Goal: Task Accomplishment & Management: Manage account settings

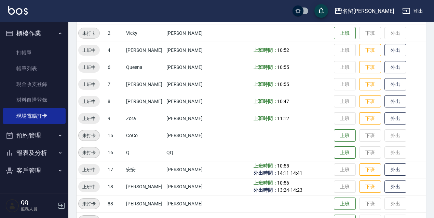
scroll to position [140, 0]
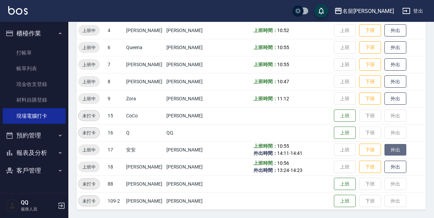
click at [394, 152] on button "外出" at bounding box center [395, 150] width 22 height 12
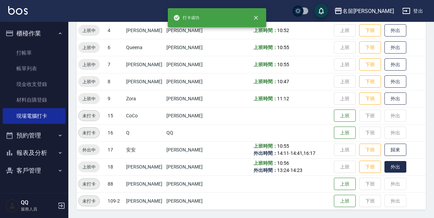
click at [394, 163] on button "外出" at bounding box center [395, 167] width 22 height 12
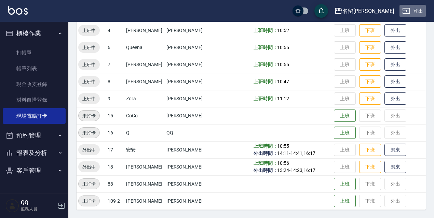
click at [420, 5] on button "登出" at bounding box center [412, 11] width 26 height 13
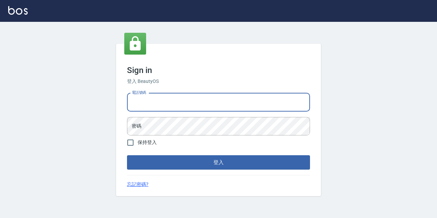
click at [195, 100] on input "電話號碼" at bounding box center [218, 102] width 183 height 18
type input "0967388409"
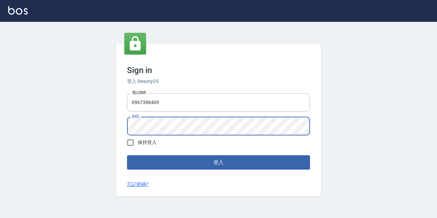
click at [127, 155] on button "登入" at bounding box center [218, 162] width 183 height 14
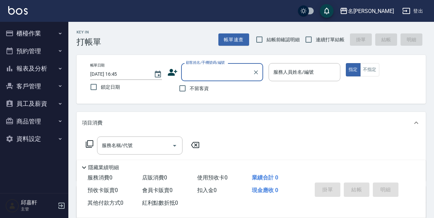
drag, startPoint x: 32, startPoint y: 34, endPoint x: 41, endPoint y: 41, distance: 12.2
click at [34, 34] on button "櫃檯作業" at bounding box center [34, 34] width 63 height 18
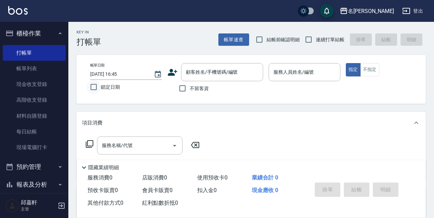
click at [98, 86] on input "鎖定日期" at bounding box center [93, 87] width 14 height 14
checkbox input "true"
click at [316, 38] on span "連續打單結帳" at bounding box center [330, 39] width 29 height 7
click at [316, 38] on input "連續打單結帳" at bounding box center [308, 39] width 14 height 14
checkbox input "true"
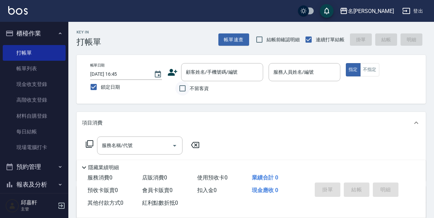
click at [189, 92] on input "不留客資" at bounding box center [182, 88] width 14 height 14
checkbox input "true"
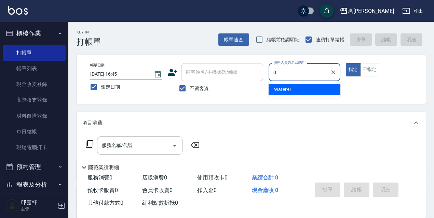
type input "Water-0"
type button "true"
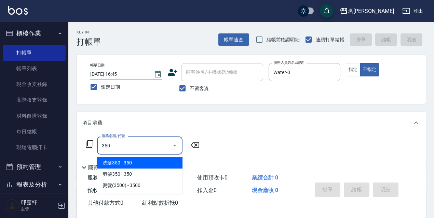
type input "洗髮350(350)"
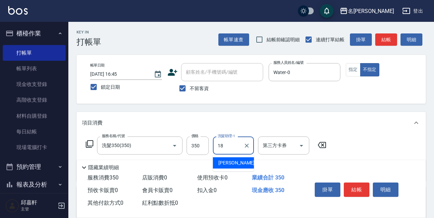
type input "[PERSON_NAME]-18"
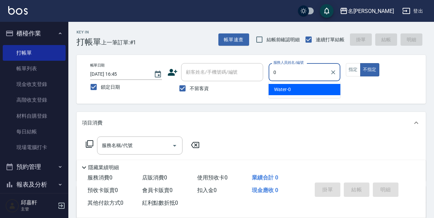
type input "Water-0"
type button "false"
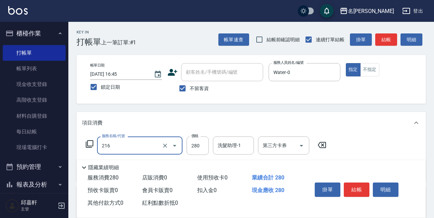
type input "洗髮卷<抵>280(216)"
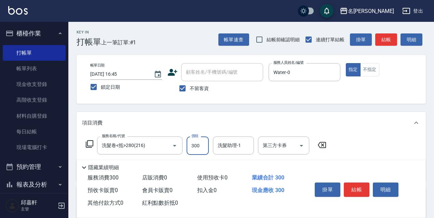
type input "300"
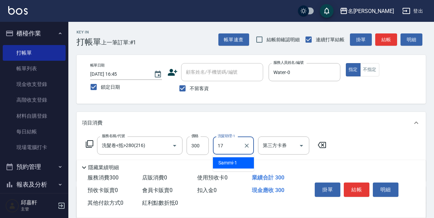
type input "安安-17"
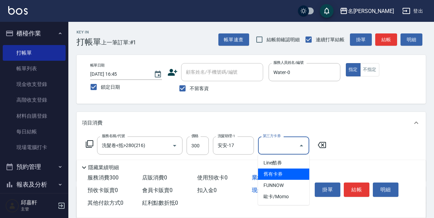
type input "舊有卡券"
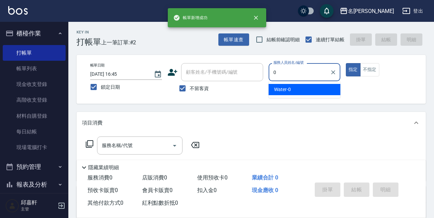
type input "Water-0"
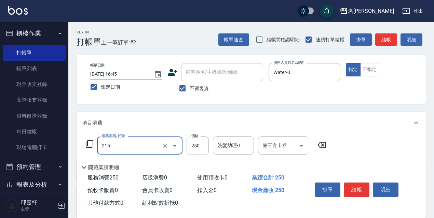
type input "洗髮卷<抵>250(215)"
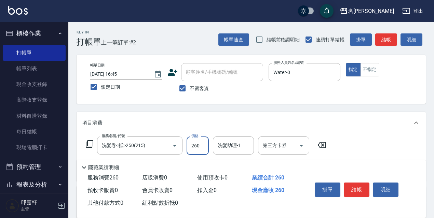
type input "260"
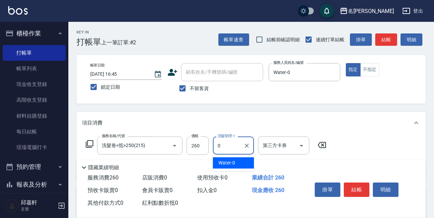
type input "Water-0"
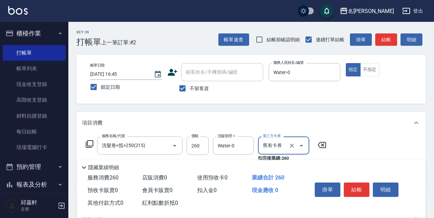
type input "舊有卡券"
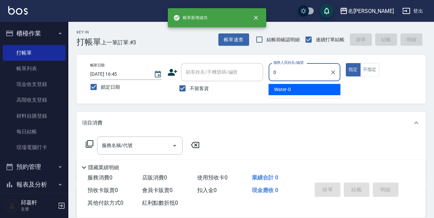
type input "Water-0"
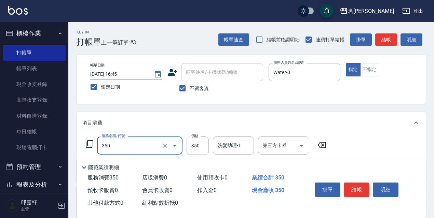
type input "洗髮350(350)"
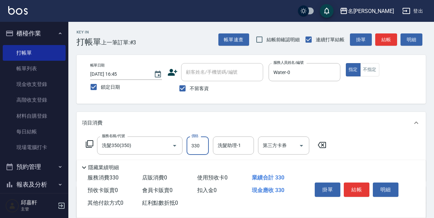
type input "330"
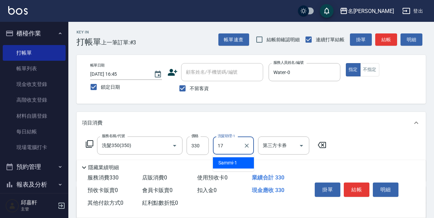
type input "安安-17"
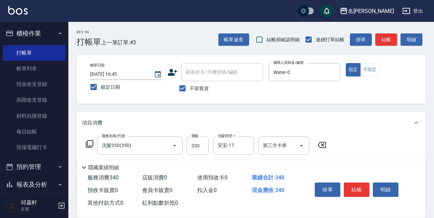
type input "潤絲精(801)"
type input "20"
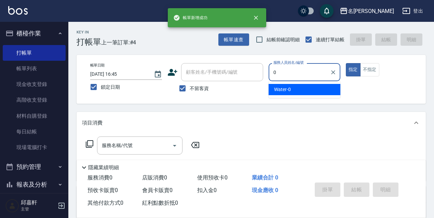
type input "Water-0"
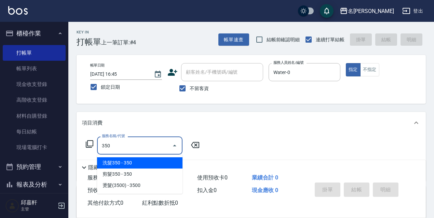
type input "洗髮350(350)"
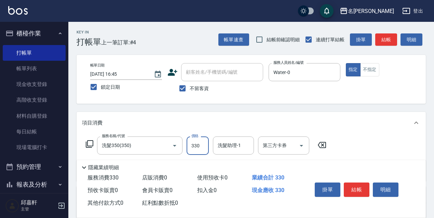
type input "330"
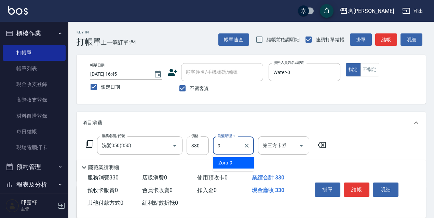
type input "Zora-9"
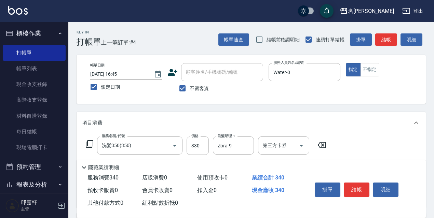
type input "潤絲精(801)"
type input "20"
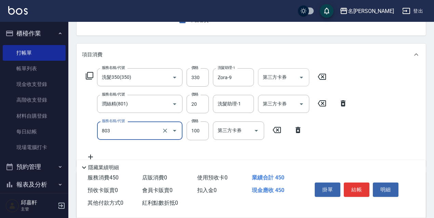
type input "電棒/夾直(803)"
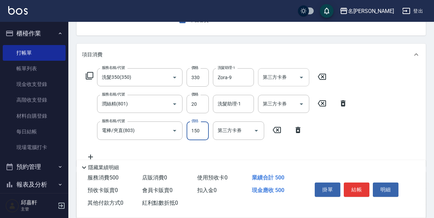
type input "150"
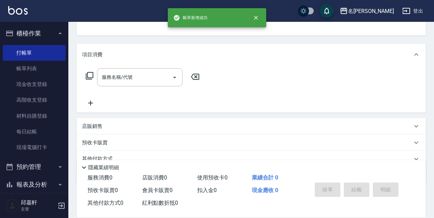
scroll to position [66, 0]
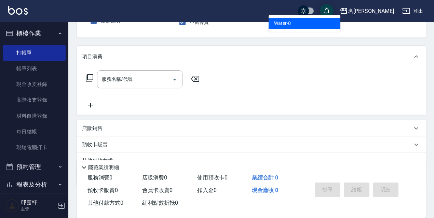
type input "Water-0"
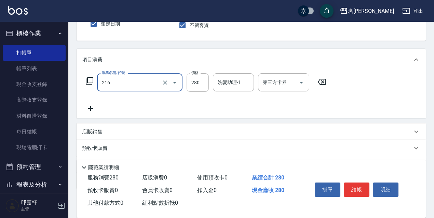
type input "洗髮卷<抵>280(216)"
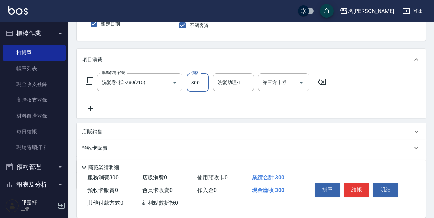
type input "300"
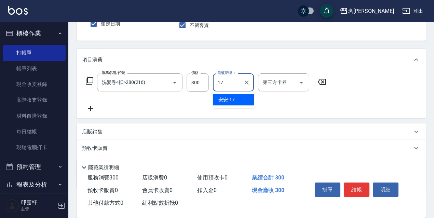
type input "安安-17"
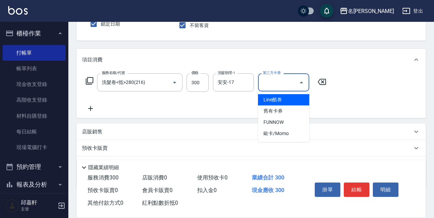
type input "舊有卡券"
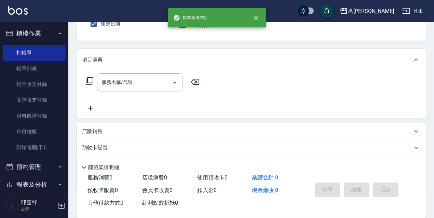
type input "Vicky-2"
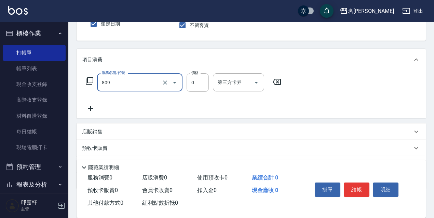
type input "保濕護髮(809)"
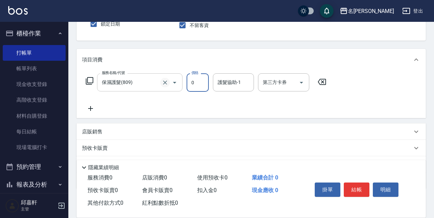
click at [162, 83] on icon "Clear" at bounding box center [165, 82] width 7 height 7
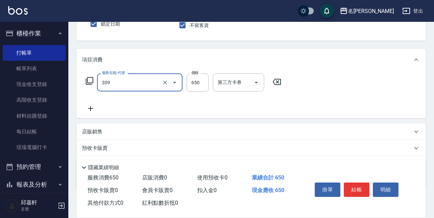
type input "剪髮650(309)"
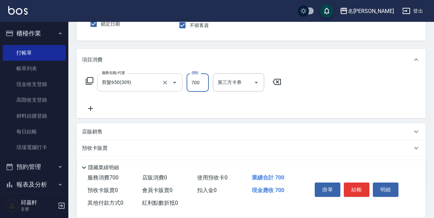
type input "700"
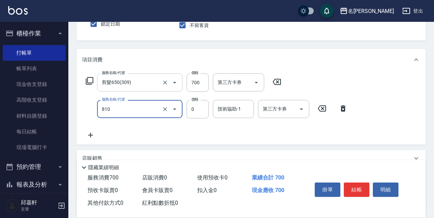
type input "結構式護髮/技術輔助(810)"
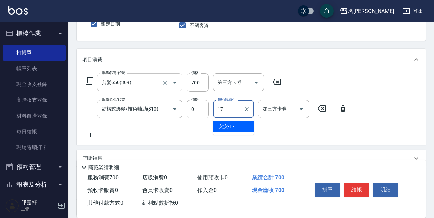
type input "安安-17"
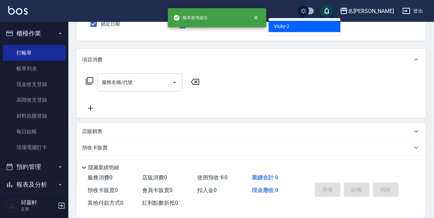
type input "Vicky-2"
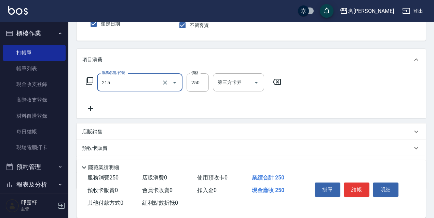
type input "洗髮卷<抵>250(215)"
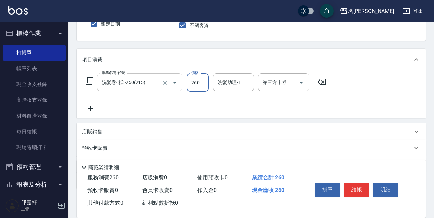
type input "260"
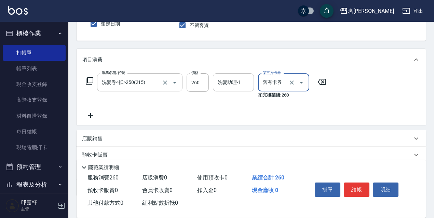
type input "舊有卡券"
click at [249, 77] on input "洗髮助理-1" at bounding box center [233, 83] width 35 height 12
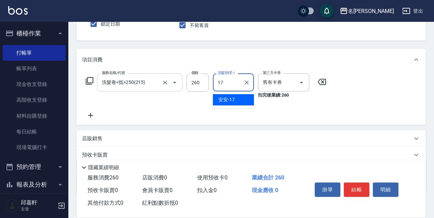
type input "安安-17"
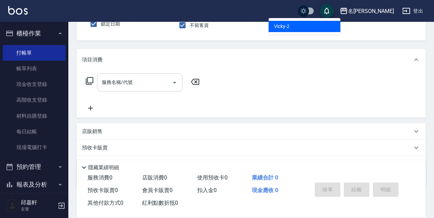
type input "Vicky-2"
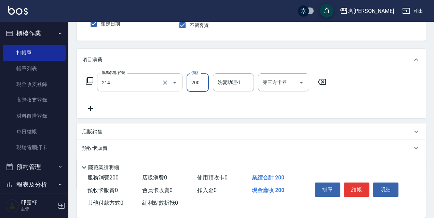
type input "洗髮卷(抵)200(214)"
click at [195, 88] on input "21" at bounding box center [198, 82] width 22 height 18
type input "210"
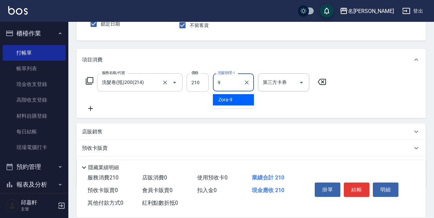
type input "Zora-9"
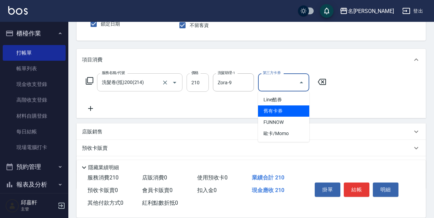
type input "舊有卡券"
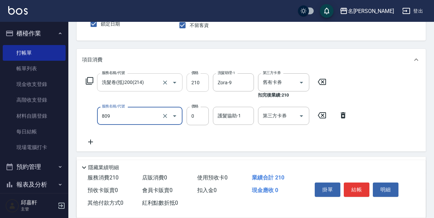
type input "保濕護髮(809)"
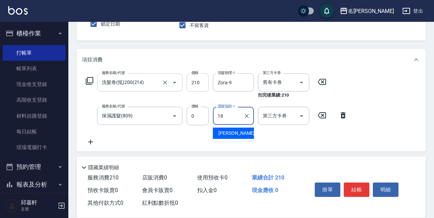
type input "[PERSON_NAME]-18"
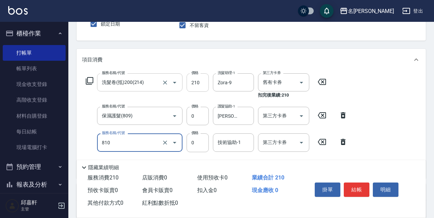
type input "結構式護髮/技術輔助(810)"
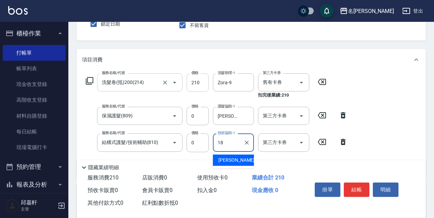
type input "[PERSON_NAME]-18"
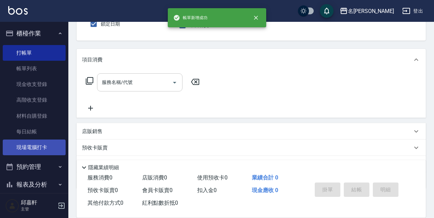
click at [32, 147] on link "現場電腦打卡" at bounding box center [34, 148] width 63 height 16
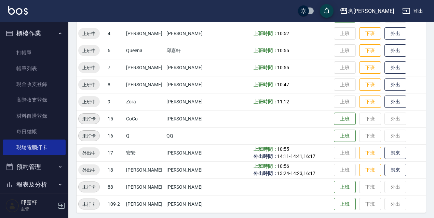
scroll to position [140, 0]
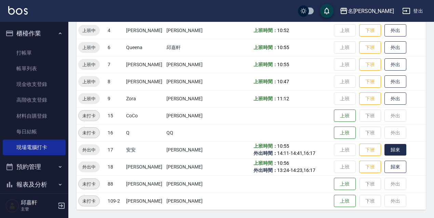
click at [388, 146] on button "歸來" at bounding box center [395, 150] width 22 height 12
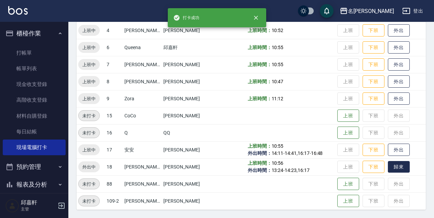
click at [389, 167] on button "歸來" at bounding box center [399, 167] width 22 height 12
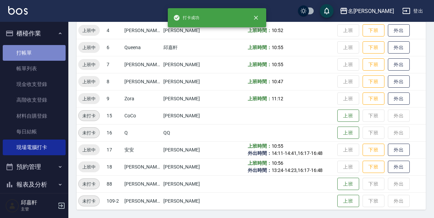
click at [38, 59] on link "打帳單" at bounding box center [34, 53] width 63 height 16
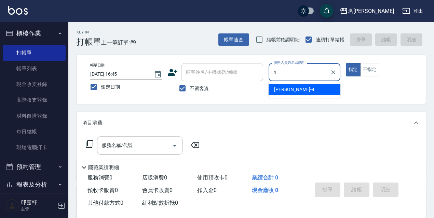
type input "[PERSON_NAME]-4"
type button "true"
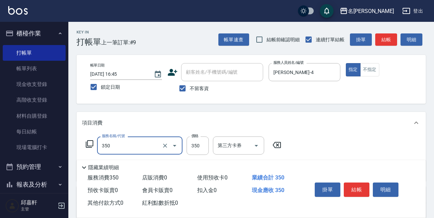
type input "洗髮350(350)"
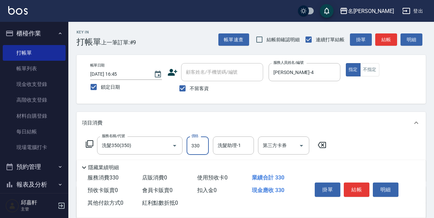
type input "330"
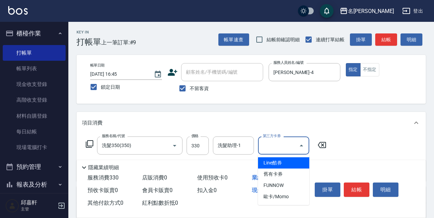
type input "Line酷券"
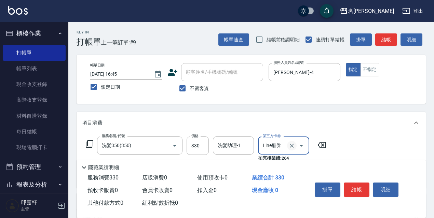
click at [291, 145] on icon "Clear" at bounding box center [291, 145] width 7 height 7
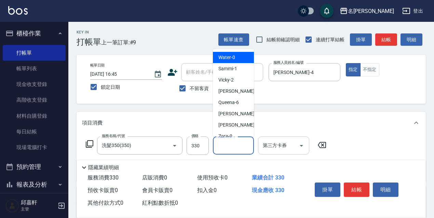
click at [227, 144] on div "洗髮助理-1 洗髮助理-1" at bounding box center [233, 146] width 41 height 18
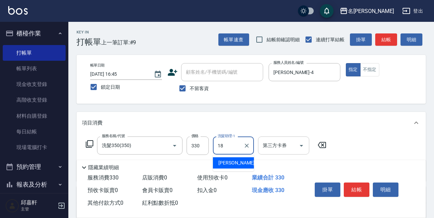
type input "[PERSON_NAME]-18"
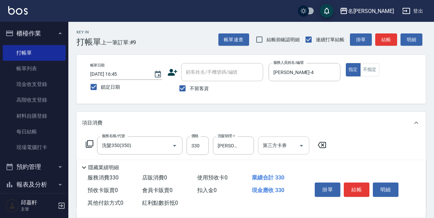
scroll to position [68, 0]
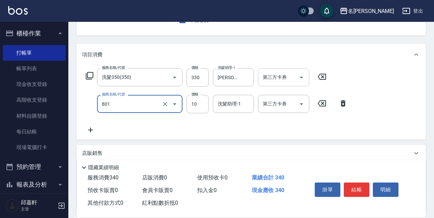
type input "潤絲精(801)"
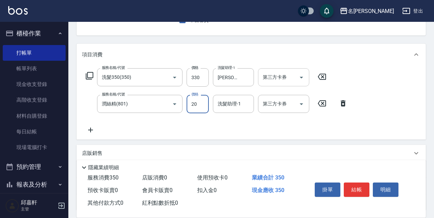
type input "20"
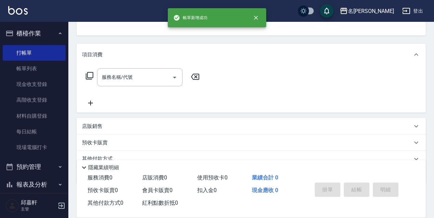
scroll to position [66, 0]
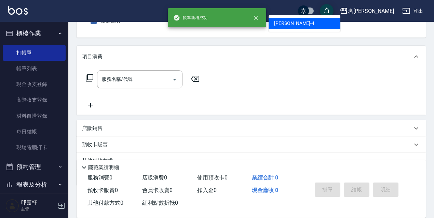
type input "[PERSON_NAME]-4"
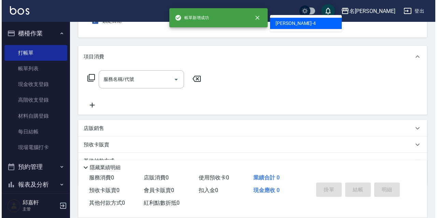
scroll to position [63, 0]
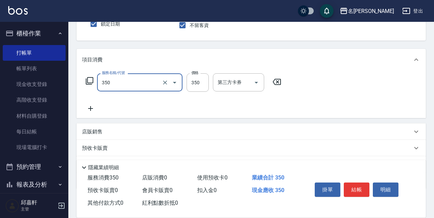
type input "洗髮350(350)"
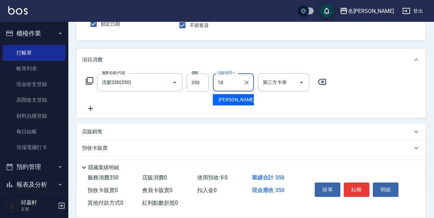
type input "[PERSON_NAME]-18"
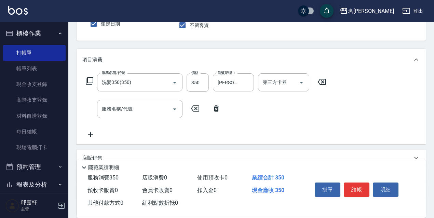
click at [85, 84] on icon at bounding box center [89, 81] width 8 height 8
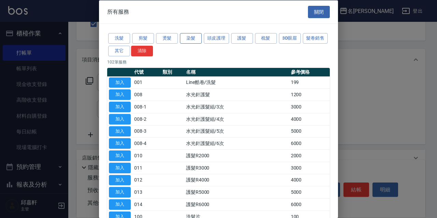
click at [182, 37] on button "染髮" at bounding box center [191, 38] width 22 height 11
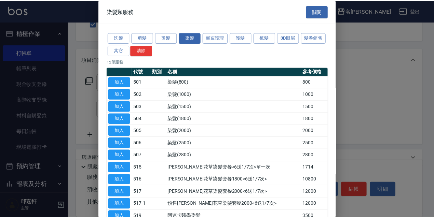
scroll to position [42, 0]
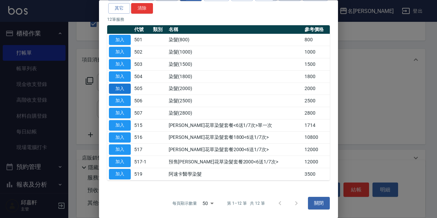
click at [121, 87] on button "加入" at bounding box center [120, 89] width 22 height 11
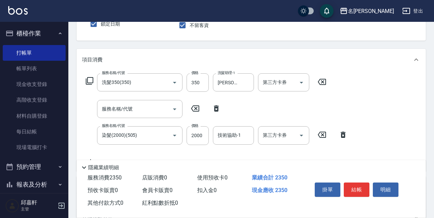
click at [213, 109] on icon at bounding box center [216, 109] width 17 height 8
type input "染髮(2000)(505)"
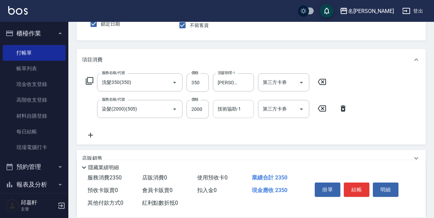
click at [229, 113] on input "技術協助-1" at bounding box center [233, 109] width 35 height 12
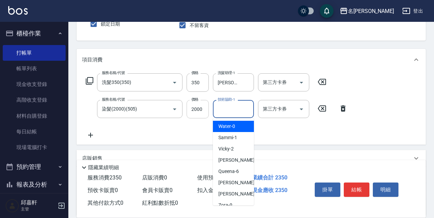
click at [202, 112] on input "2000" at bounding box center [198, 109] width 22 height 18
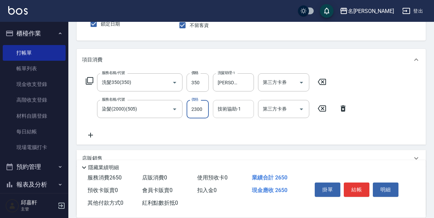
type input "2300"
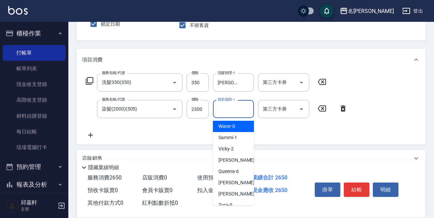
click at [223, 110] on input "技術協助-1" at bounding box center [233, 109] width 35 height 12
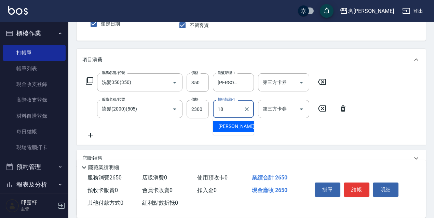
type input "[PERSON_NAME]-18"
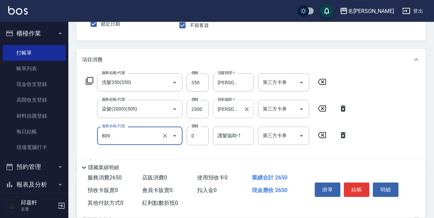
type input "保濕護髮(809)"
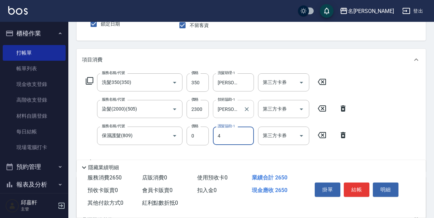
type input "[PERSON_NAME]-4"
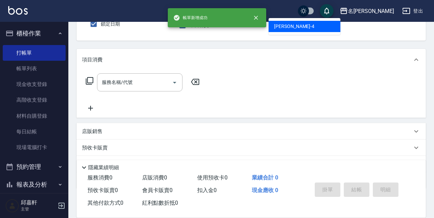
type input "[PERSON_NAME]-4"
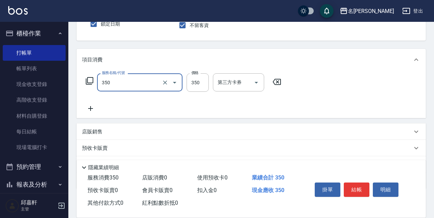
type input "洗髮350(350)"
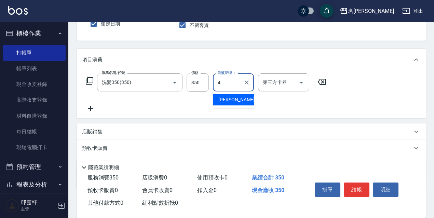
type input "[PERSON_NAME]-4"
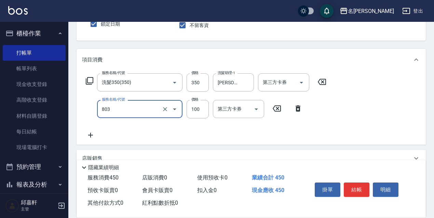
type input "電棒/夾直(803)"
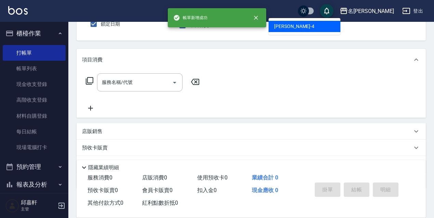
type input "[PERSON_NAME]-4"
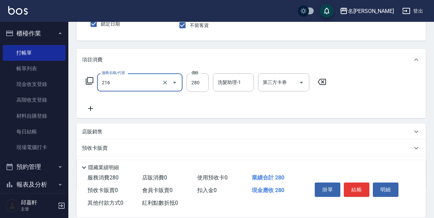
type input "洗髮卷<抵>280(216)"
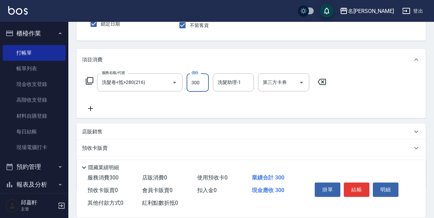
type input "300"
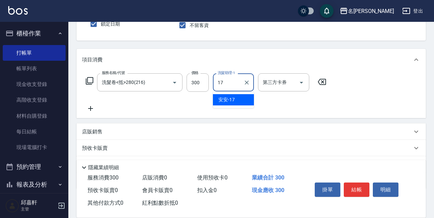
type input "安安-17"
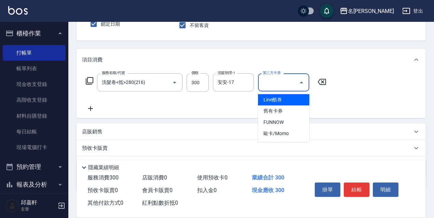
type input "舊有卡券"
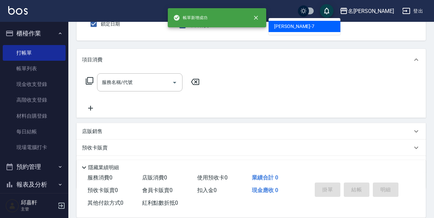
type input "Fanny-7"
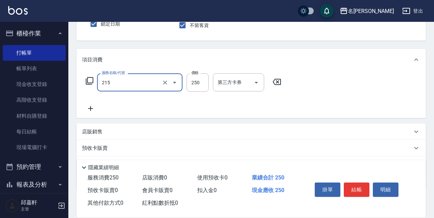
type input "洗髮卷<抵>250(215)"
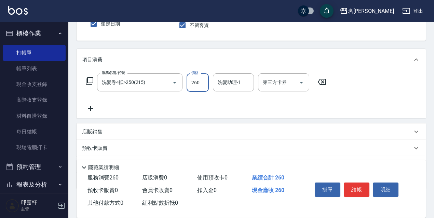
type input "260"
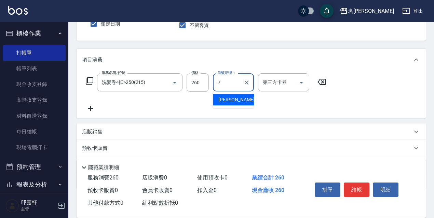
type input "Fanny-7"
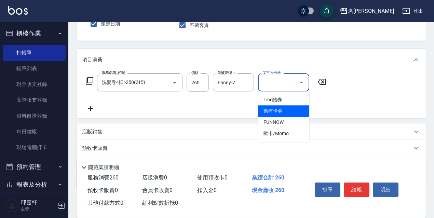
type input "舊有卡券"
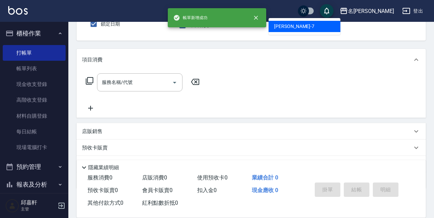
type input "Fanny-7"
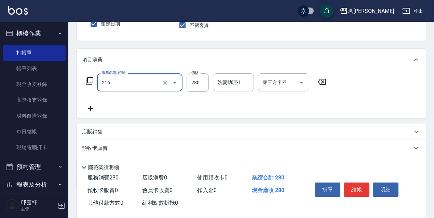
type input "洗髮卷<抵>280(216)"
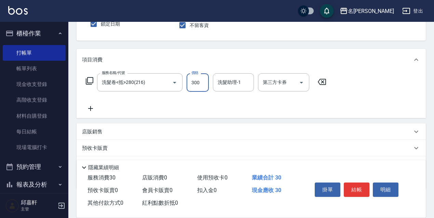
type input "300"
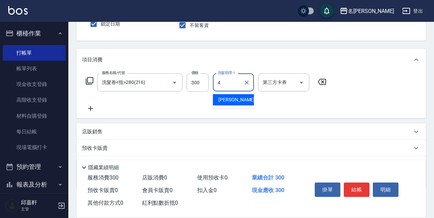
type input "[PERSON_NAME]-4"
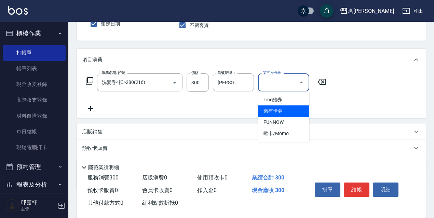
type input "舊有卡券"
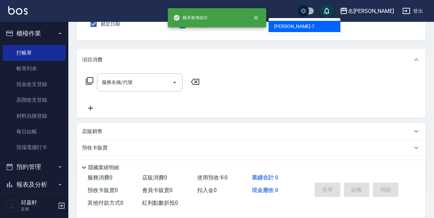
type input "Fanny-7"
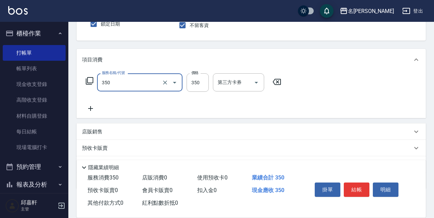
type input "洗髮350(350)"
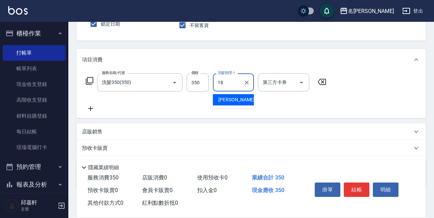
type input "[PERSON_NAME]-18"
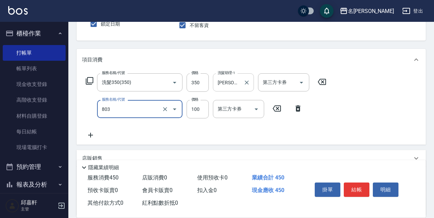
type input "電棒/夾直(803)"
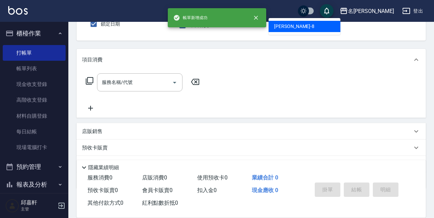
type input "Cindy-8"
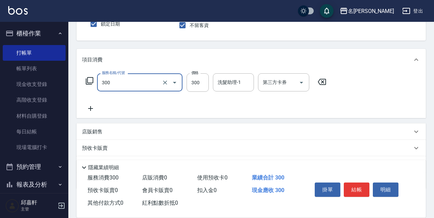
type input "洗髮300(300)"
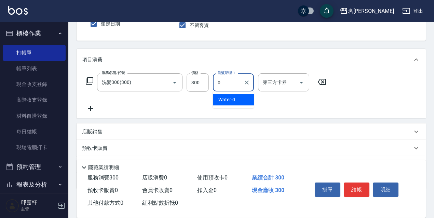
type input "Water-0"
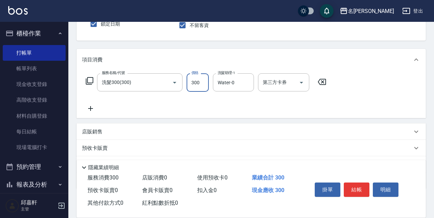
click at [205, 88] on input "300" at bounding box center [198, 82] width 22 height 18
type input "280"
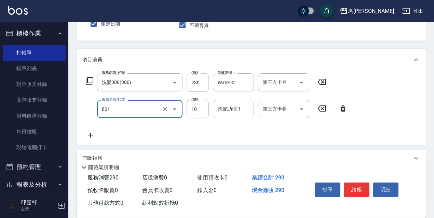
type input "潤絲精(801)"
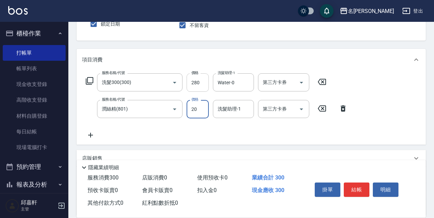
type input "20"
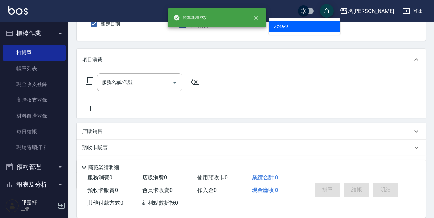
type input "Zora-9"
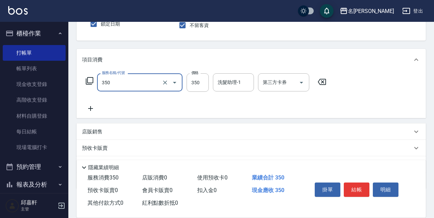
type input "洗髮350(350)"
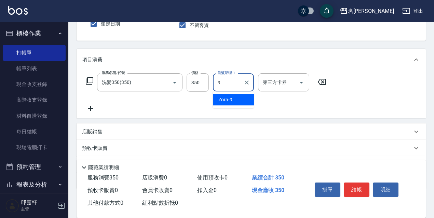
type input "Zora-9"
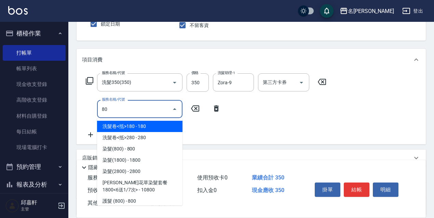
type input "8"
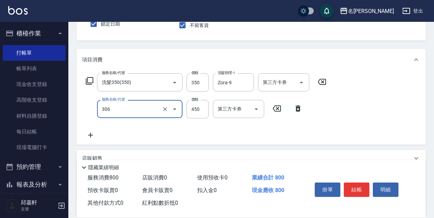
type input "剪髮450(306)"
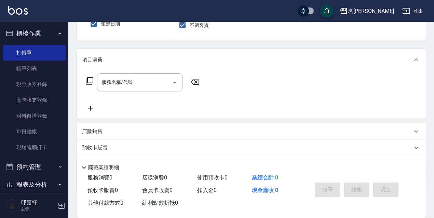
scroll to position [0, 0]
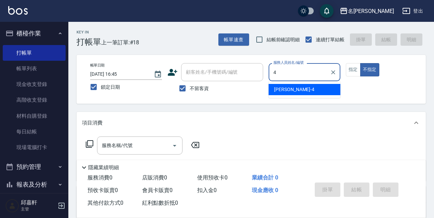
type input "[PERSON_NAME]-4"
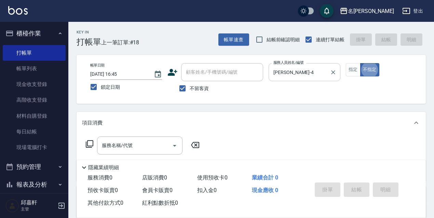
type button "false"
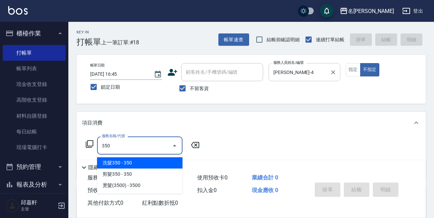
type input "洗髮350(350)"
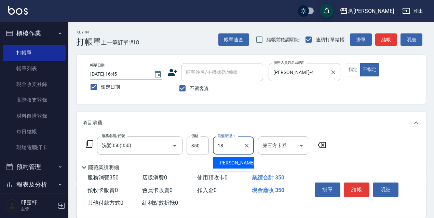
type input "[PERSON_NAME]-18"
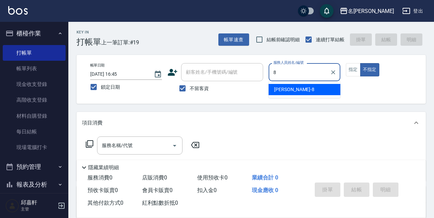
type input "Cindy-8"
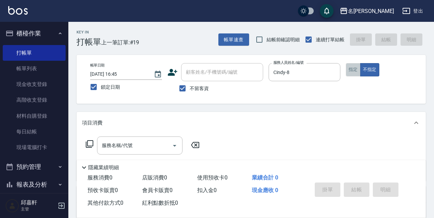
click at [359, 72] on button "指定" at bounding box center [353, 69] width 15 height 13
click at [131, 153] on div "服務名稱/代號" at bounding box center [139, 146] width 85 height 18
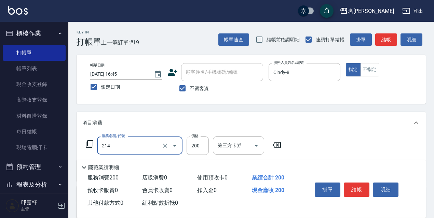
type input "洗髮卷(抵)200(214)"
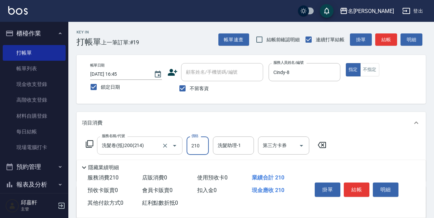
type input "210"
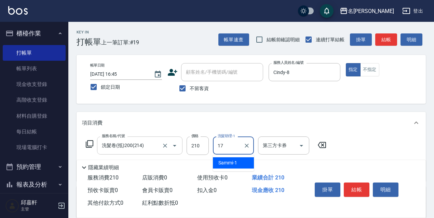
type input "安安-17"
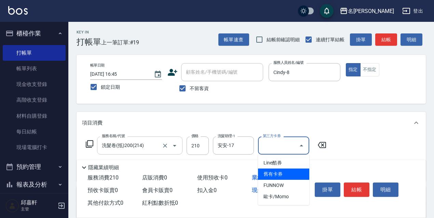
type input "舊有卡券"
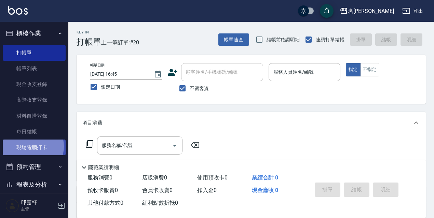
click at [30, 147] on link "現場電腦打卡" at bounding box center [34, 148] width 63 height 16
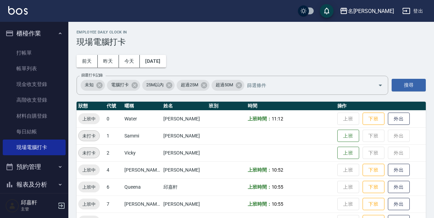
scroll to position [140, 0]
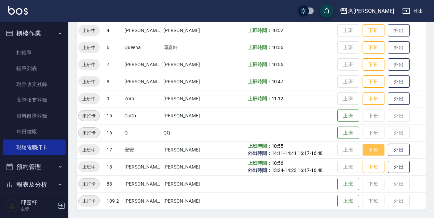
click at [372, 148] on button "下班" at bounding box center [374, 150] width 22 height 12
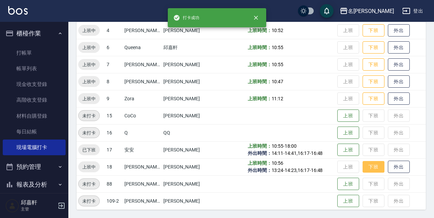
click at [370, 170] on button "下班" at bounding box center [374, 167] width 22 height 12
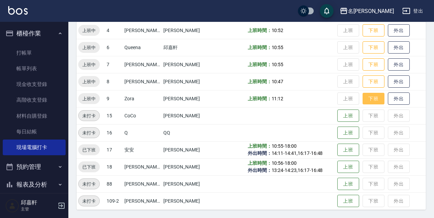
click at [367, 97] on button "下班" at bounding box center [374, 99] width 22 height 12
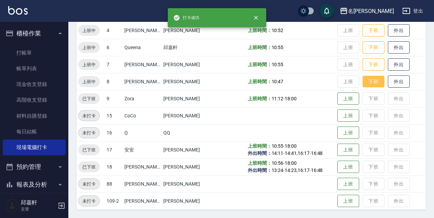
click at [372, 80] on button "下班" at bounding box center [374, 82] width 22 height 12
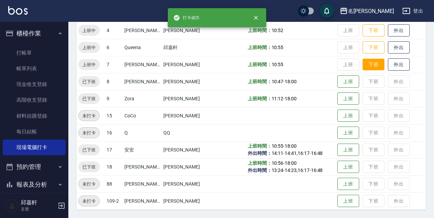
click at [372, 67] on button "下班" at bounding box center [374, 65] width 22 height 12
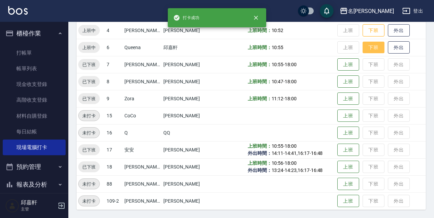
click at [373, 46] on button "下班" at bounding box center [374, 48] width 22 height 12
click at [372, 27] on button "下班" at bounding box center [374, 31] width 22 height 12
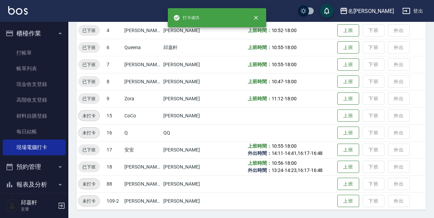
scroll to position [0, 0]
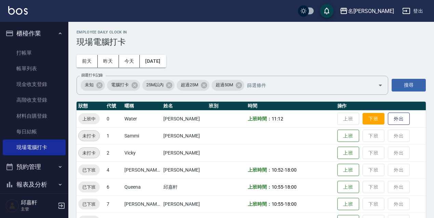
click at [371, 123] on button "下班" at bounding box center [374, 119] width 22 height 12
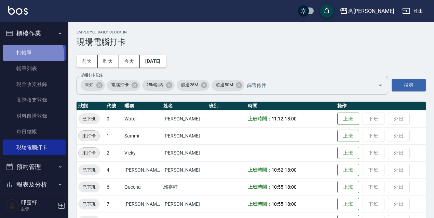
click at [28, 56] on link "打帳單" at bounding box center [34, 53] width 63 height 16
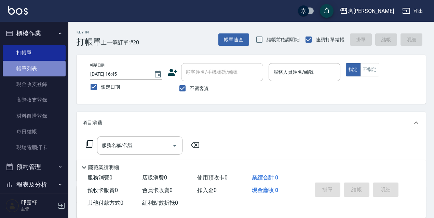
click at [36, 71] on link "帳單列表" at bounding box center [34, 69] width 63 height 16
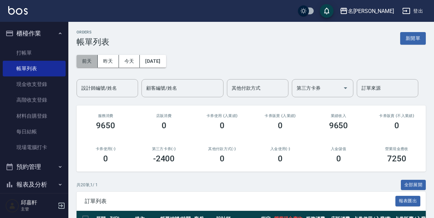
click at [95, 62] on button "前天" at bounding box center [87, 61] width 21 height 13
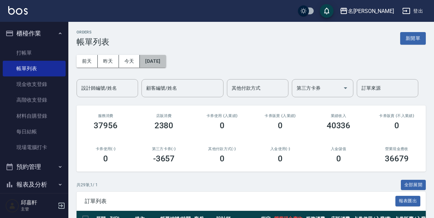
click at [164, 63] on button "[DATE]" at bounding box center [153, 61] width 26 height 13
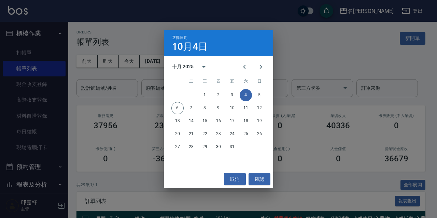
click at [383, 58] on div "選擇日期 10月4日 十月 2025 一 二 三 四 五 六 日 1 2 3 4 5 6 7 8 9 10 11 12 13 14 15 16 17 18 1…" at bounding box center [218, 109] width 437 height 218
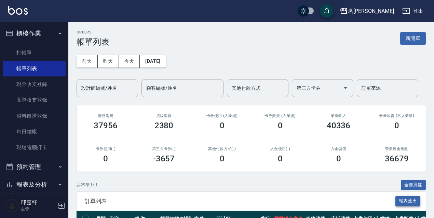
scroll to position [34, 0]
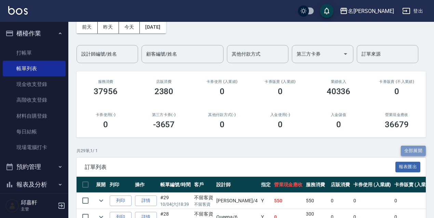
click at [423, 153] on button "全部展開" at bounding box center [413, 151] width 25 height 11
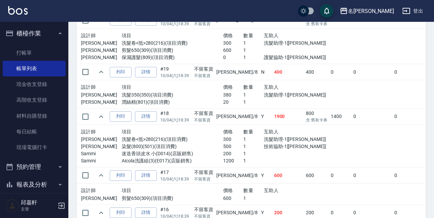
scroll to position [1320, 0]
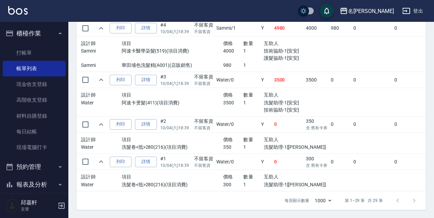
click at [233, 80] on td "Water /0" at bounding box center [237, 80] width 44 height 16
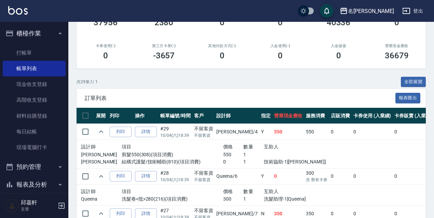
scroll to position [69, 0]
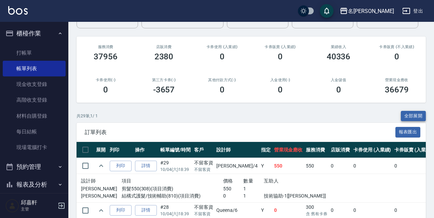
click at [415, 116] on button "全部展開" at bounding box center [413, 116] width 25 height 11
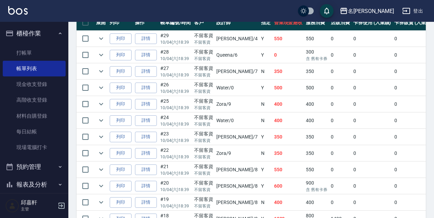
scroll to position [516, 0]
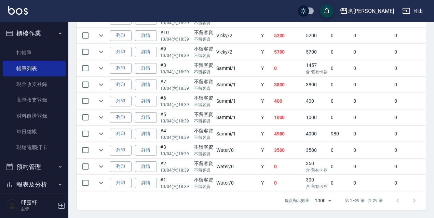
click at [304, 135] on td "4000" at bounding box center [316, 134] width 25 height 16
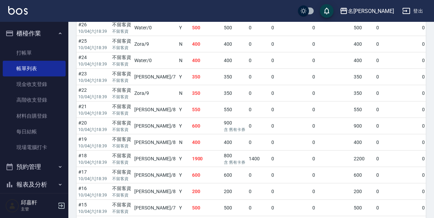
scroll to position [79, 0]
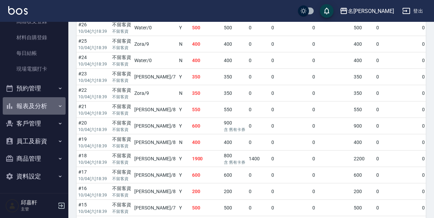
click at [34, 105] on button "報表及分析" at bounding box center [34, 106] width 63 height 18
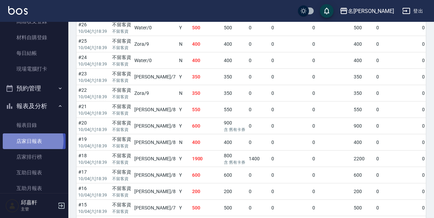
click at [31, 141] on link "店家日報表" at bounding box center [34, 142] width 63 height 16
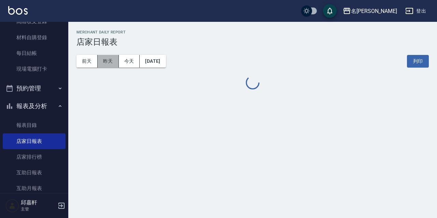
click at [114, 62] on button "昨天" at bounding box center [108, 61] width 21 height 13
click at [83, 64] on button "前天" at bounding box center [87, 61] width 21 height 13
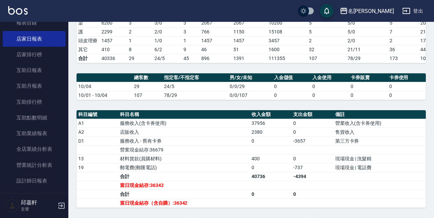
scroll to position [215, 0]
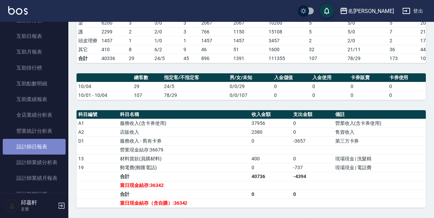
click at [48, 147] on link "設計師日報表" at bounding box center [34, 147] width 63 height 16
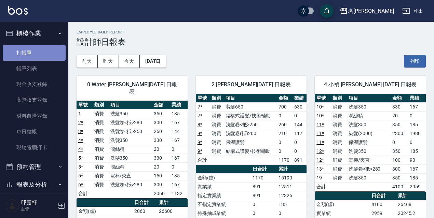
click at [42, 55] on link "打帳單" at bounding box center [34, 53] width 63 height 16
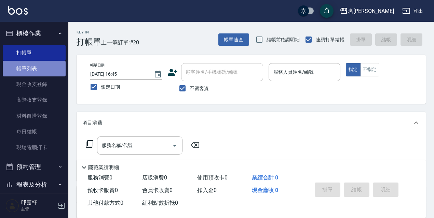
click at [36, 70] on link "帳單列表" at bounding box center [34, 69] width 63 height 16
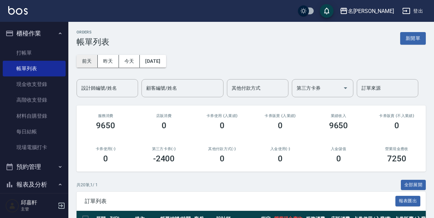
click at [97, 63] on button "前天" at bounding box center [87, 61] width 21 height 13
click at [114, 63] on button "昨天" at bounding box center [108, 61] width 21 height 13
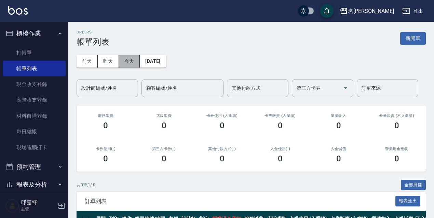
click at [127, 61] on button "今天" at bounding box center [129, 61] width 21 height 13
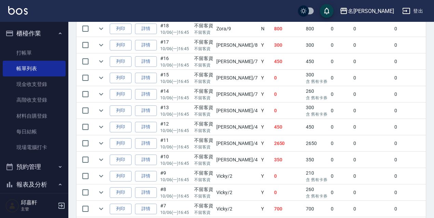
scroll to position [137, 0]
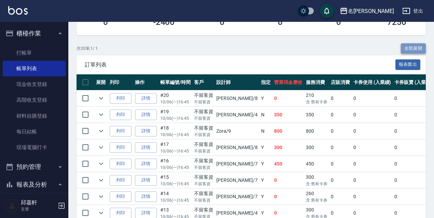
click at [410, 48] on button "全部展開" at bounding box center [413, 48] width 25 height 11
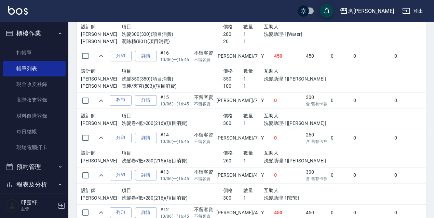
scroll to position [882, 0]
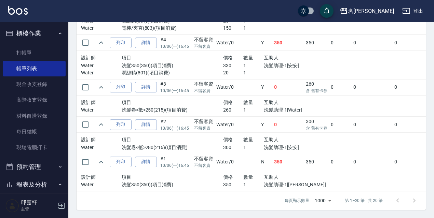
click at [282, 96] on div "設計師 項目 價格 數量 互助人 Water 洗髮卷<抵>250(215)(項目消費) 260 1 洗髮助理-1[Water]" at bounding box center [202, 106] width 249 height 21
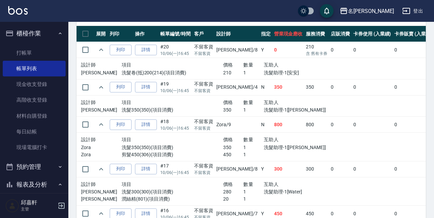
scroll to position [117, 0]
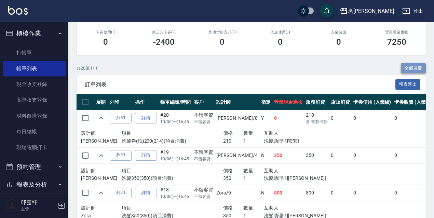
click at [416, 65] on button "全部展開" at bounding box center [413, 68] width 25 height 11
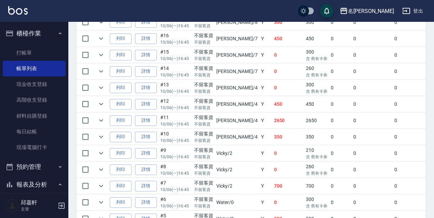
scroll to position [369, 0]
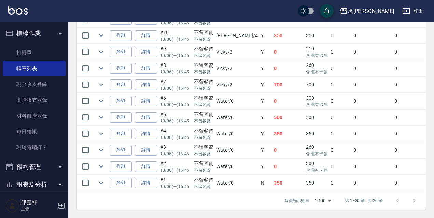
click at [276, 133] on td "350" at bounding box center [288, 134] width 32 height 16
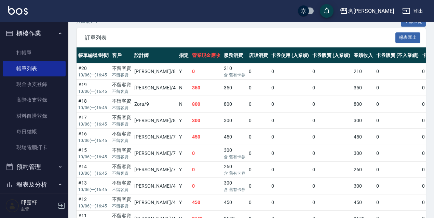
scroll to position [150, 0]
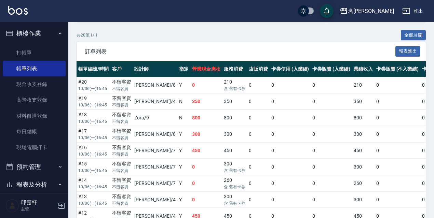
click at [58, 39] on button "櫃檯作業" at bounding box center [34, 34] width 63 height 18
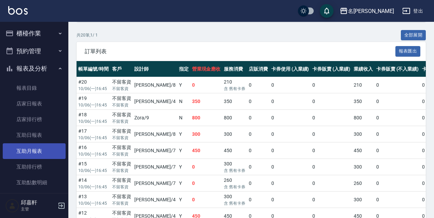
scroll to position [34, 0]
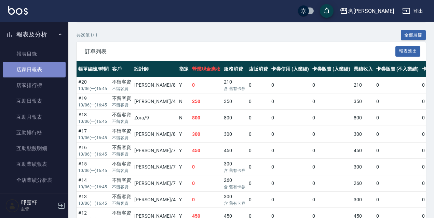
click at [58, 74] on link "店家日報表" at bounding box center [34, 70] width 63 height 16
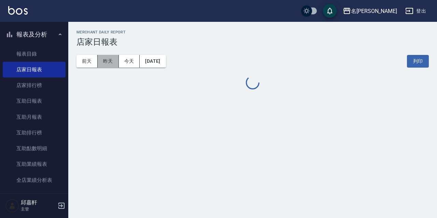
click at [104, 61] on button "昨天" at bounding box center [108, 61] width 21 height 13
click at [126, 61] on button "今天" at bounding box center [129, 61] width 21 height 13
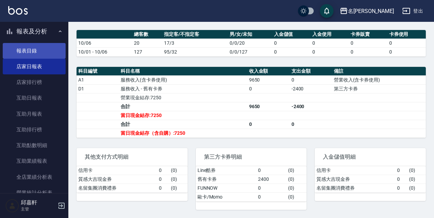
scroll to position [3, 0]
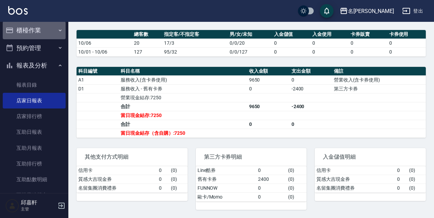
click at [57, 25] on button "櫃檯作業" at bounding box center [34, 31] width 63 height 18
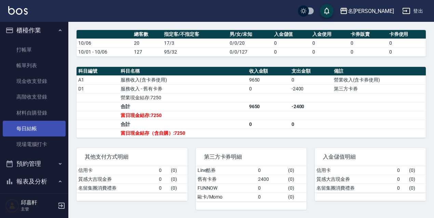
click at [39, 128] on link "每日結帳" at bounding box center [34, 129] width 63 height 16
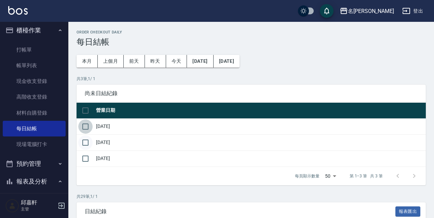
drag, startPoint x: 82, startPoint y: 125, endPoint x: 82, endPoint y: 148, distance: 22.2
click at [82, 125] on input "checkbox" at bounding box center [85, 127] width 14 height 14
checkbox input "true"
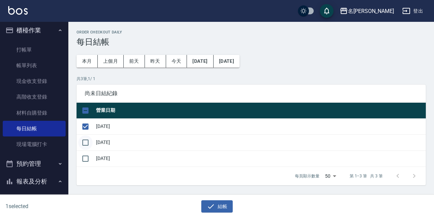
click at [82, 148] on input "checkbox" at bounding box center [85, 143] width 14 height 14
checkbox input "true"
click at [85, 156] on input "checkbox" at bounding box center [85, 159] width 14 height 14
checkbox input "true"
click at [221, 204] on button "結帳" at bounding box center [217, 207] width 32 height 13
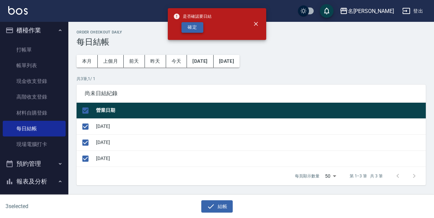
click at [194, 29] on button "確定" at bounding box center [192, 27] width 22 height 11
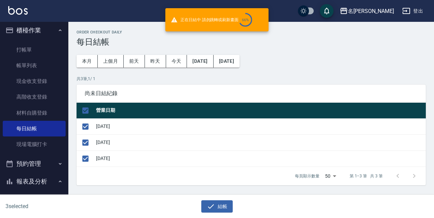
checkbox input "false"
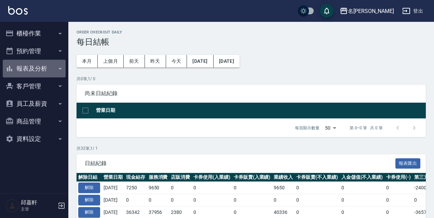
click at [45, 73] on button "報表及分析" at bounding box center [34, 69] width 63 height 18
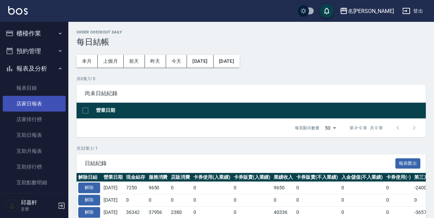
click at [55, 105] on link "店家日報表" at bounding box center [34, 104] width 63 height 16
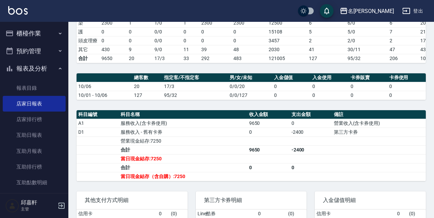
scroll to position [171, 0]
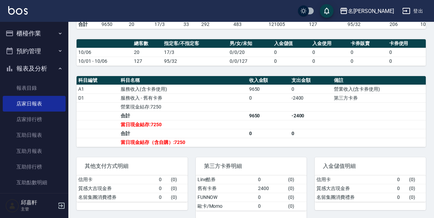
click at [405, 8] on icon "button" at bounding box center [406, 11] width 8 height 6
